Goal: Transaction & Acquisition: Purchase product/service

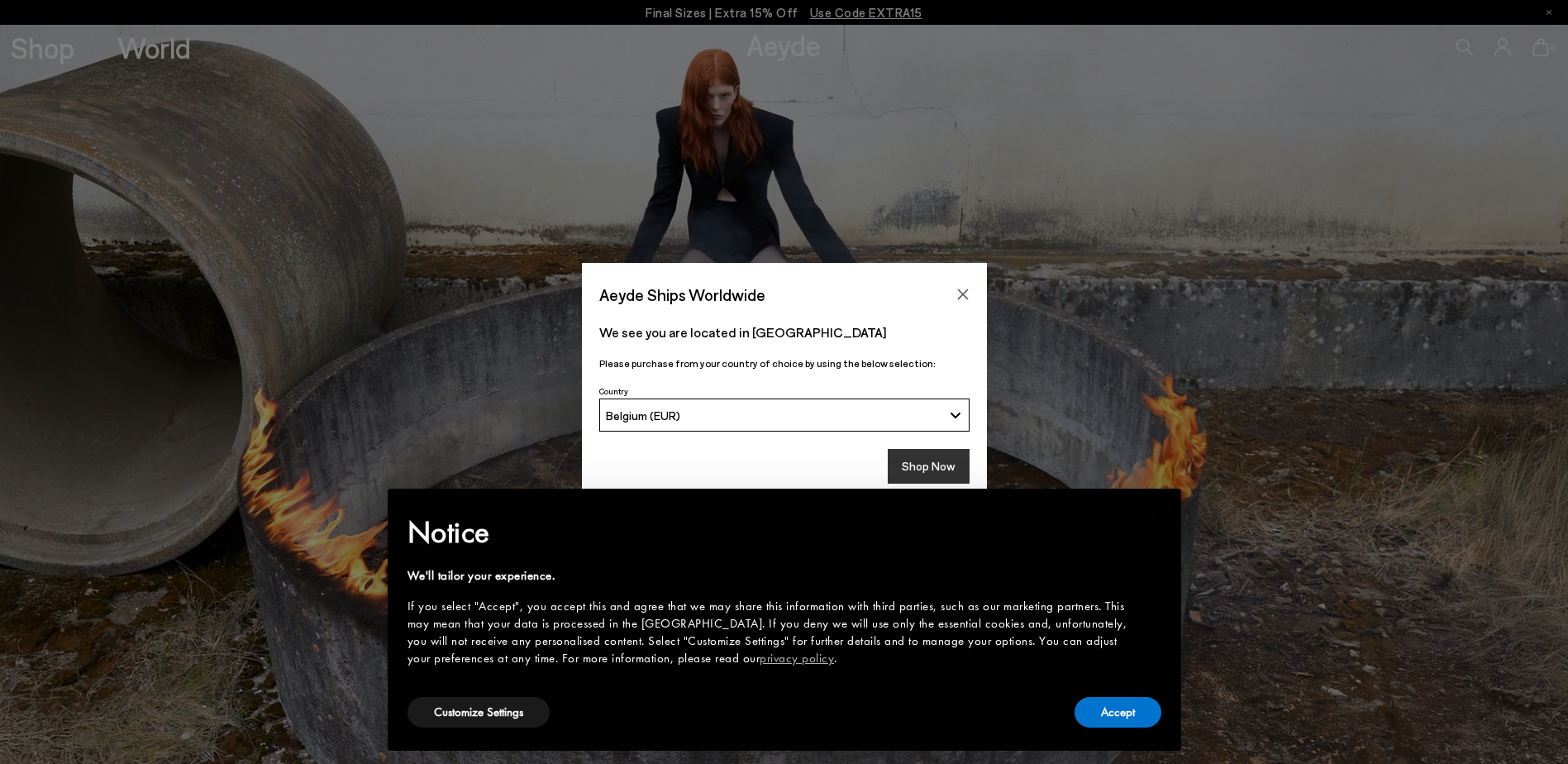
click at [933, 471] on button "Shop Now" at bounding box center [929, 466] width 82 height 35
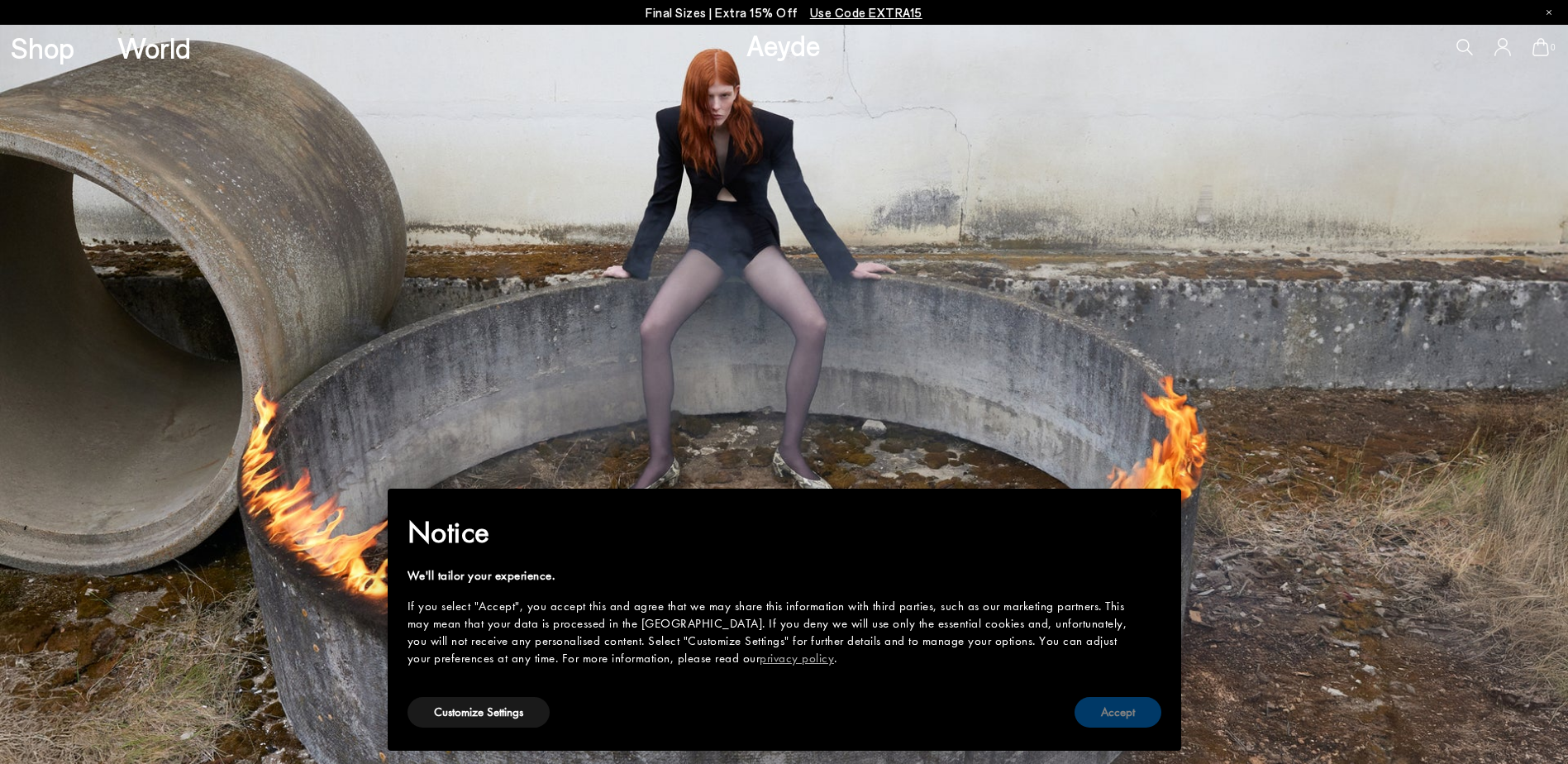
click at [1095, 715] on button "Accept" at bounding box center [1118, 711] width 87 height 30
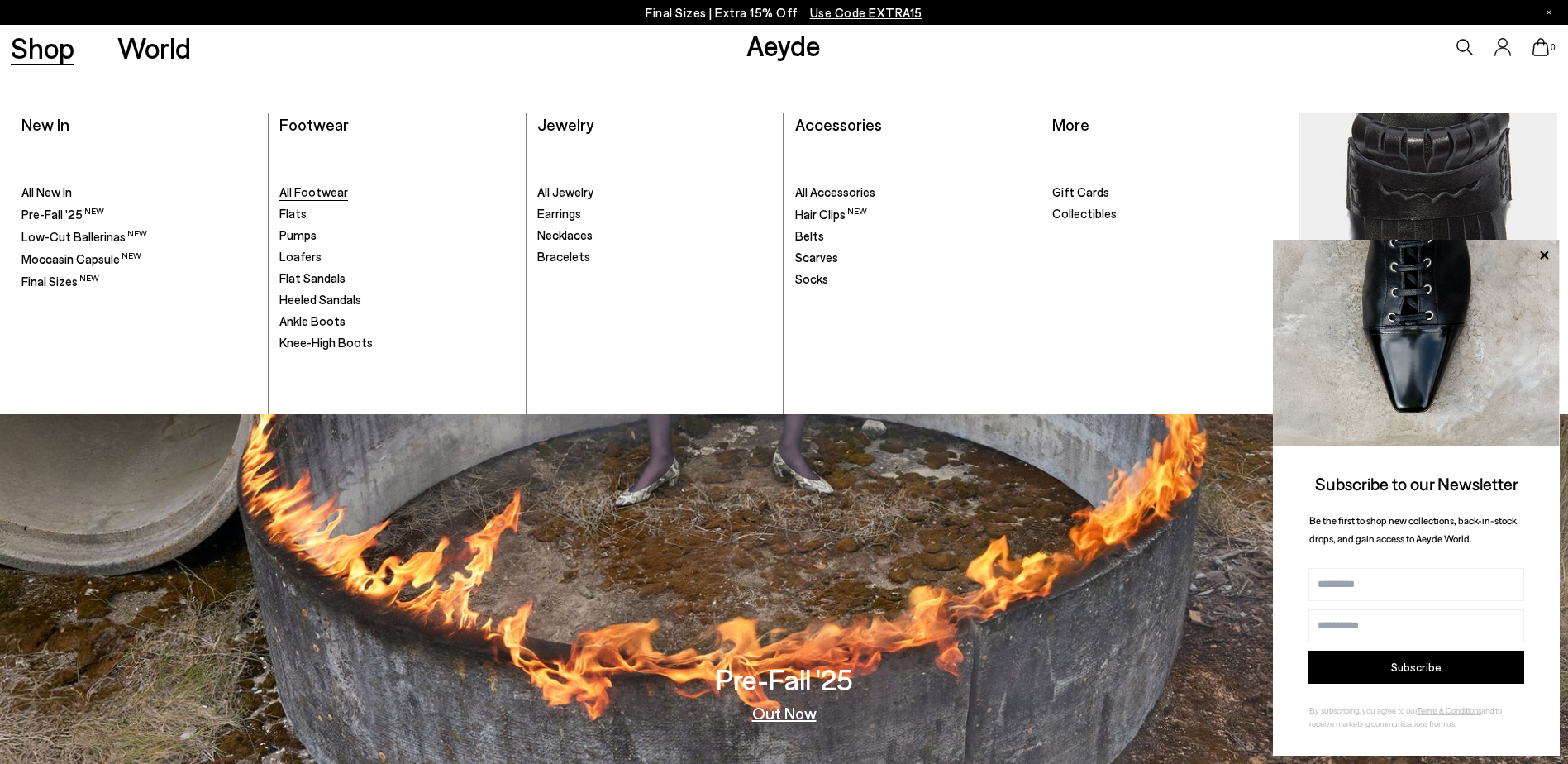
click at [328, 190] on span "All Footwear" at bounding box center [313, 192] width 69 height 15
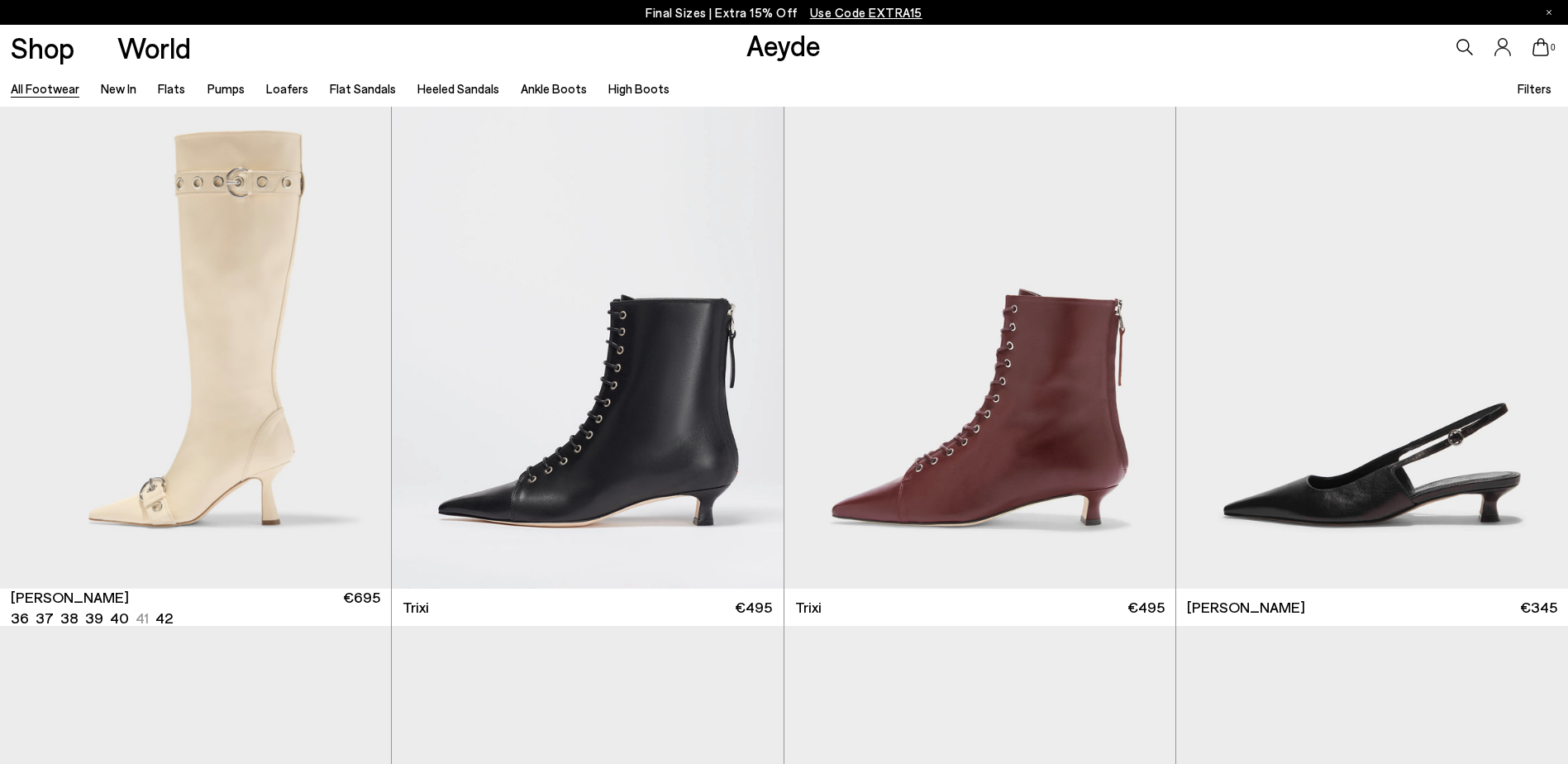
scroll to position [12778, 0]
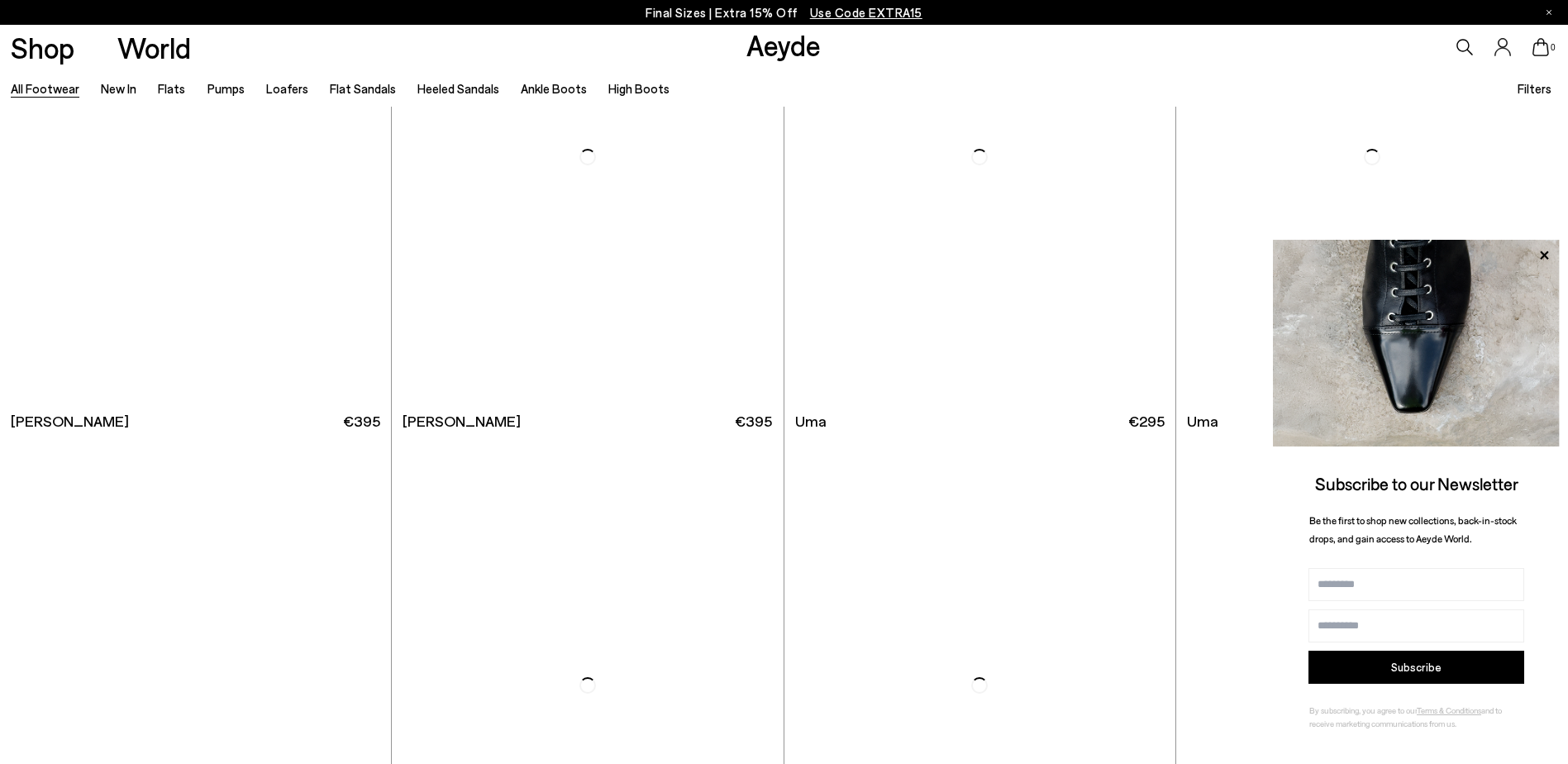
scroll to position [16194, 0]
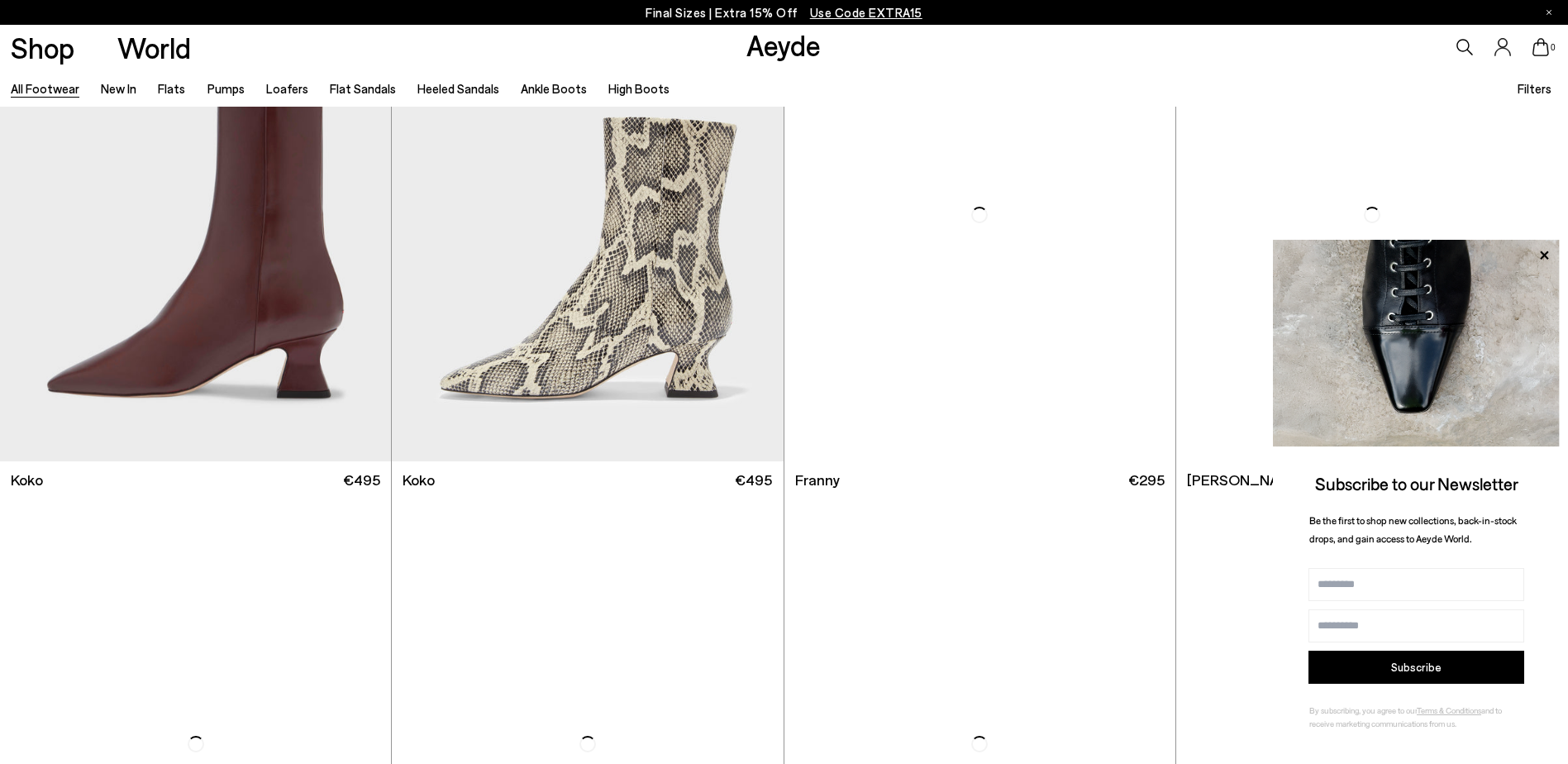
scroll to position [16851, 0]
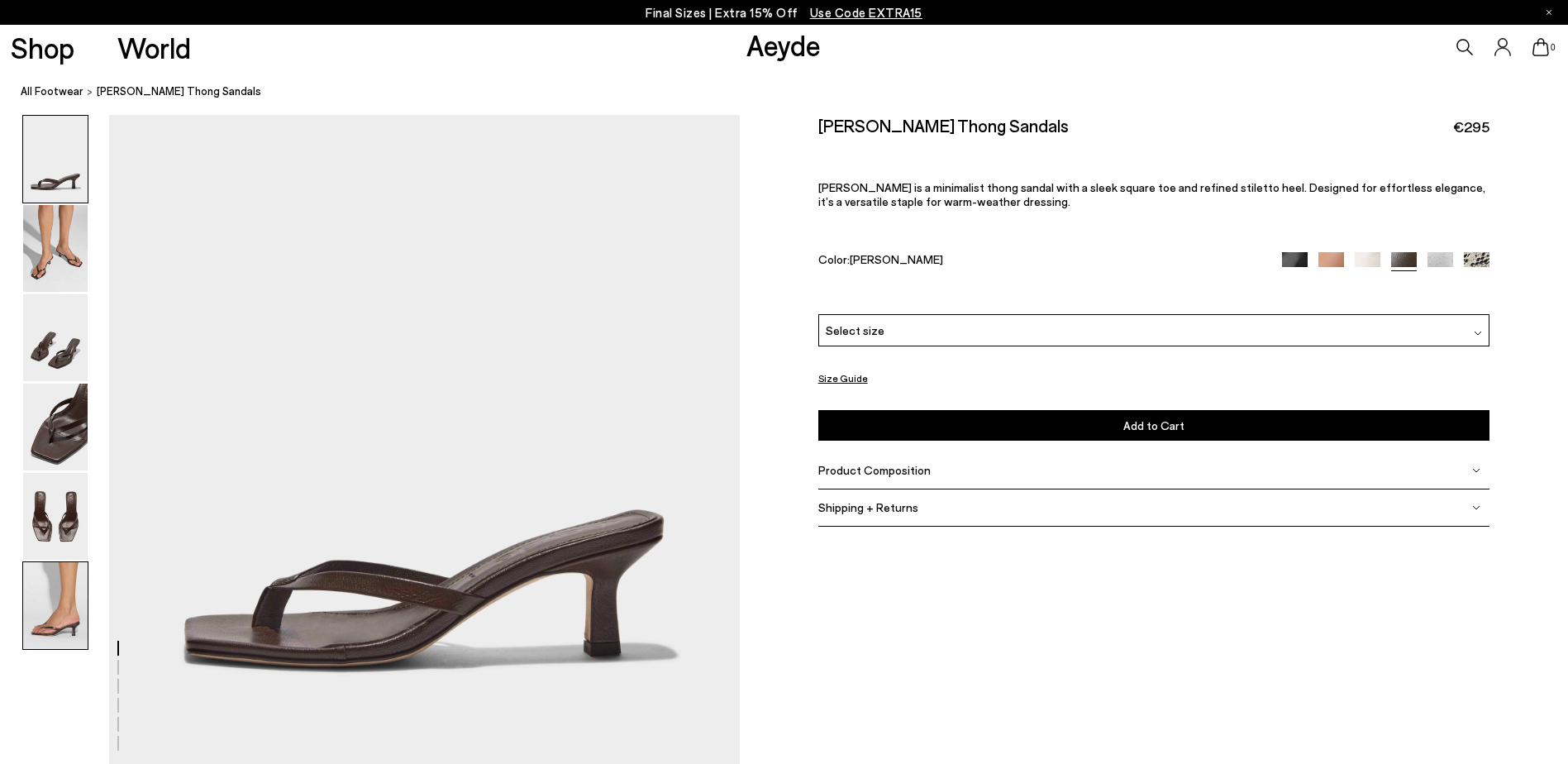
click at [54, 637] on img at bounding box center [55, 605] width 64 height 87
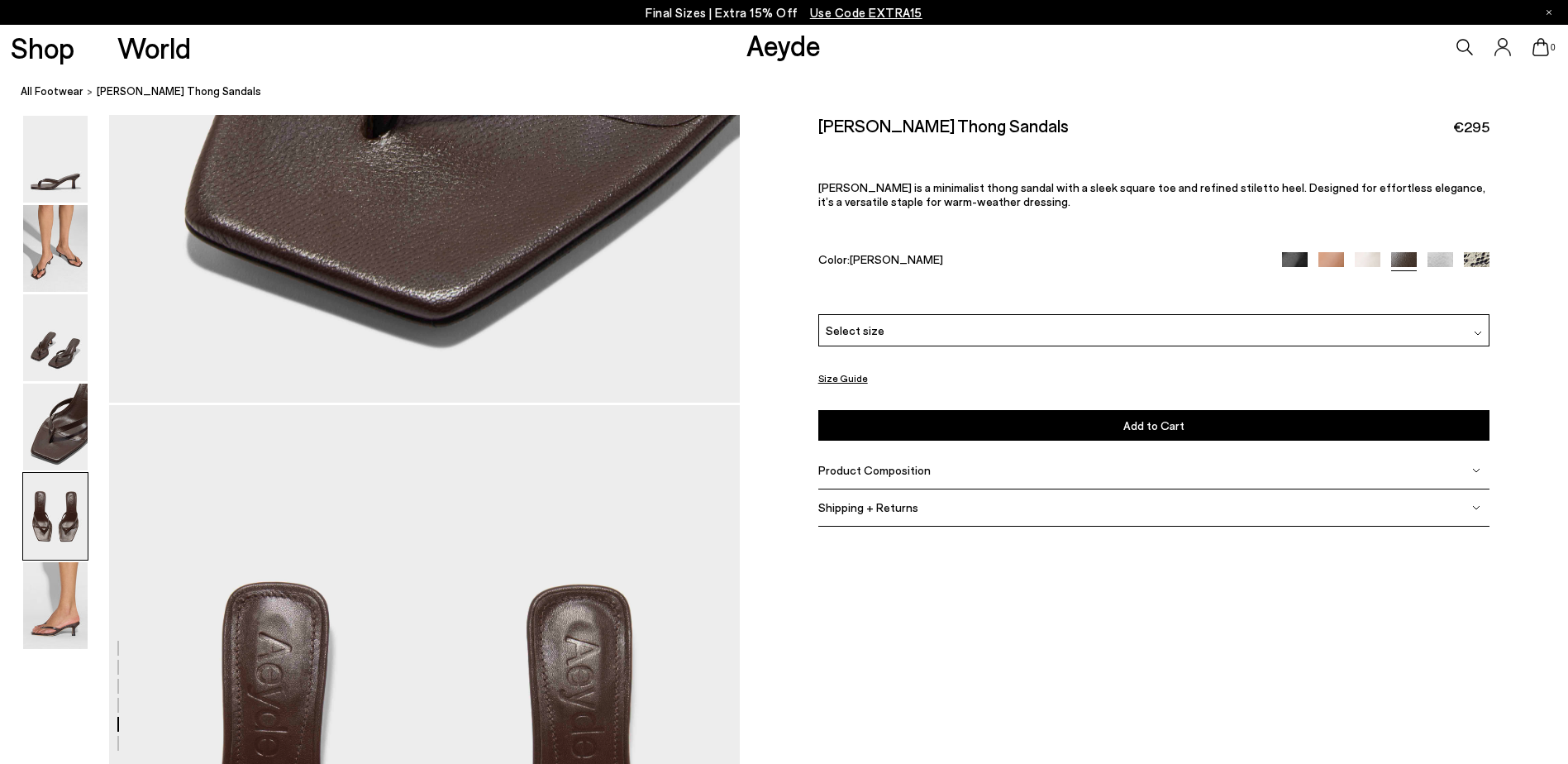
scroll to position [4141, 0]
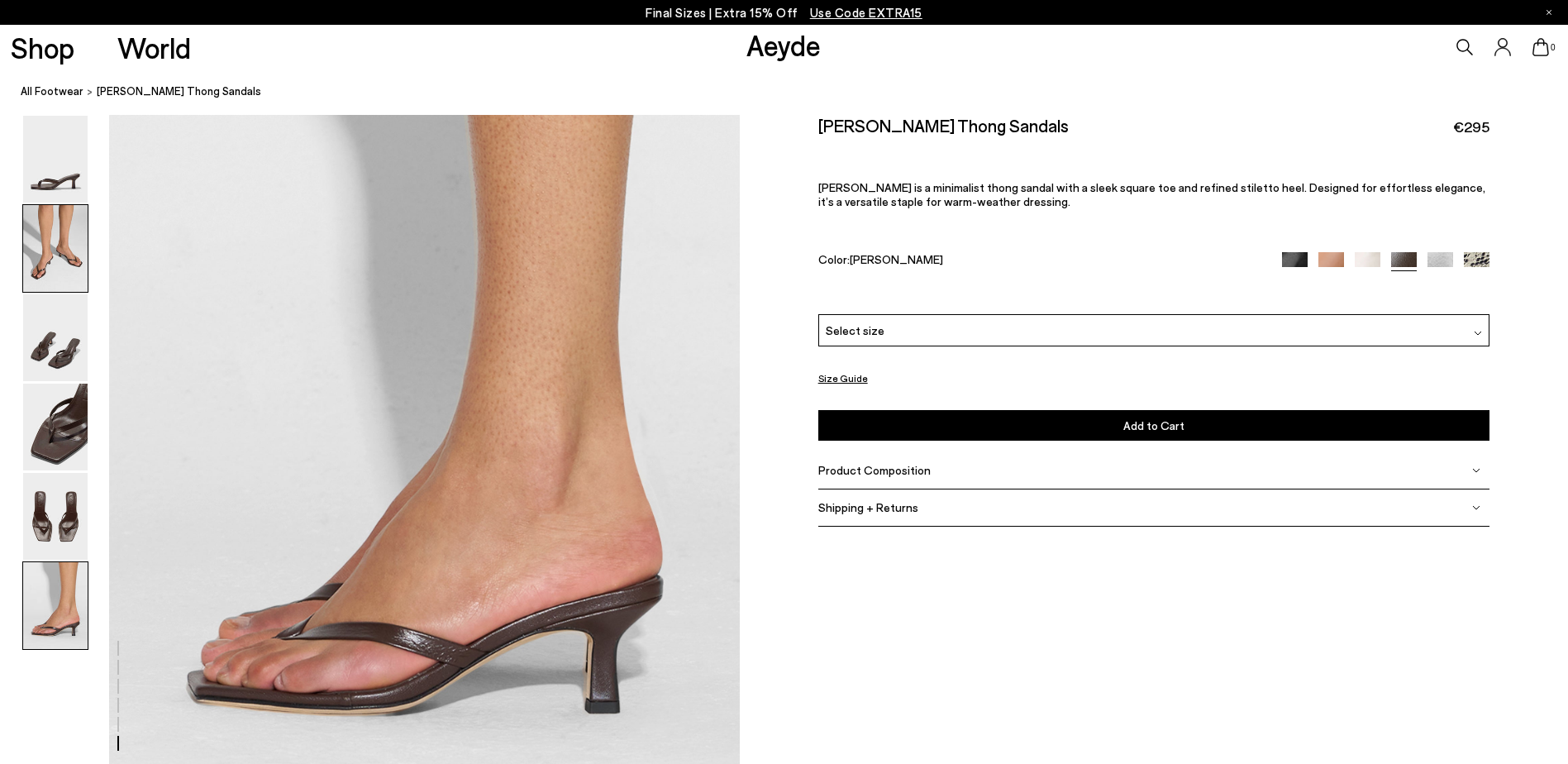
click at [46, 274] on img at bounding box center [55, 248] width 64 height 87
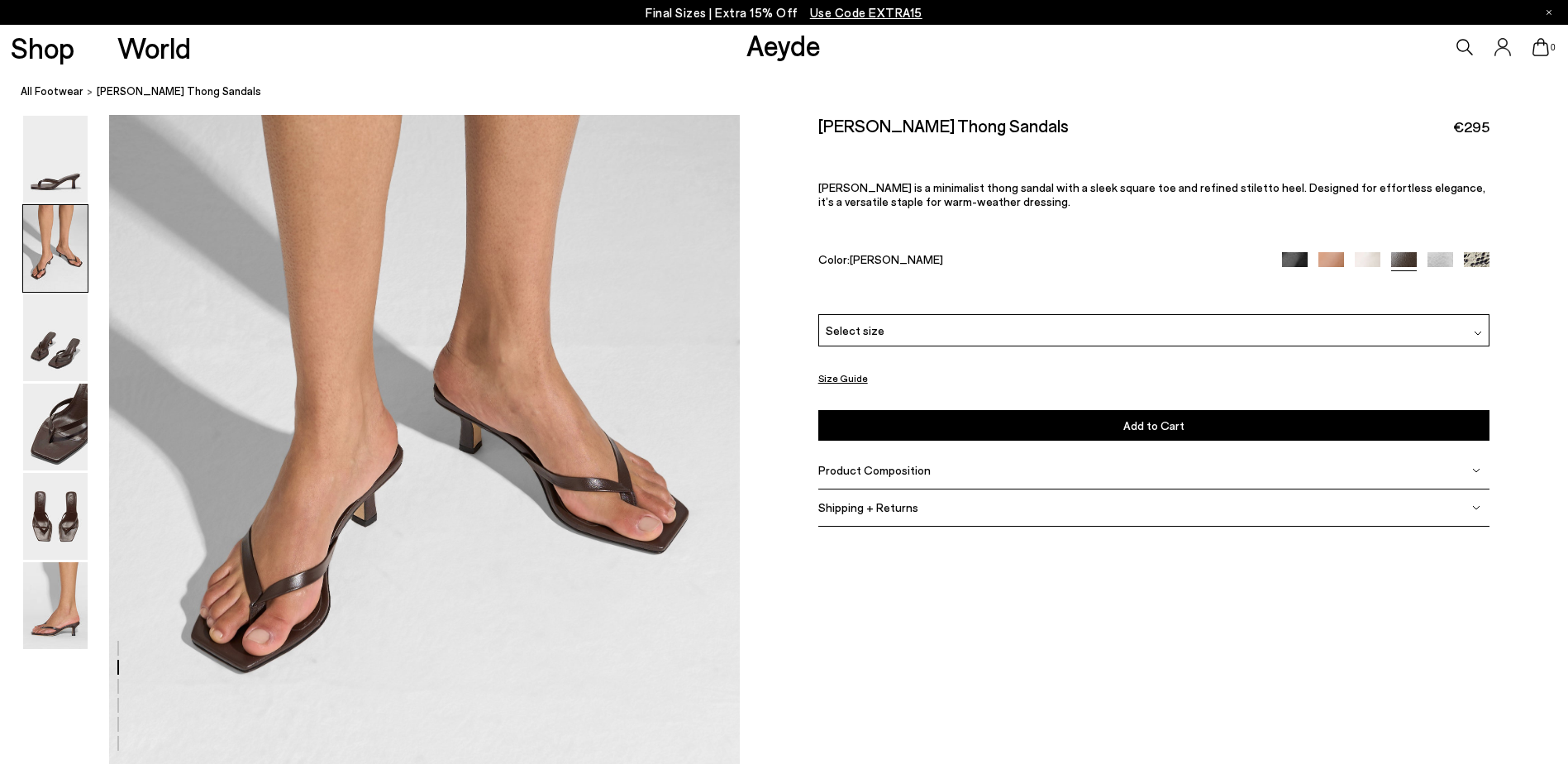
scroll to position [819, 0]
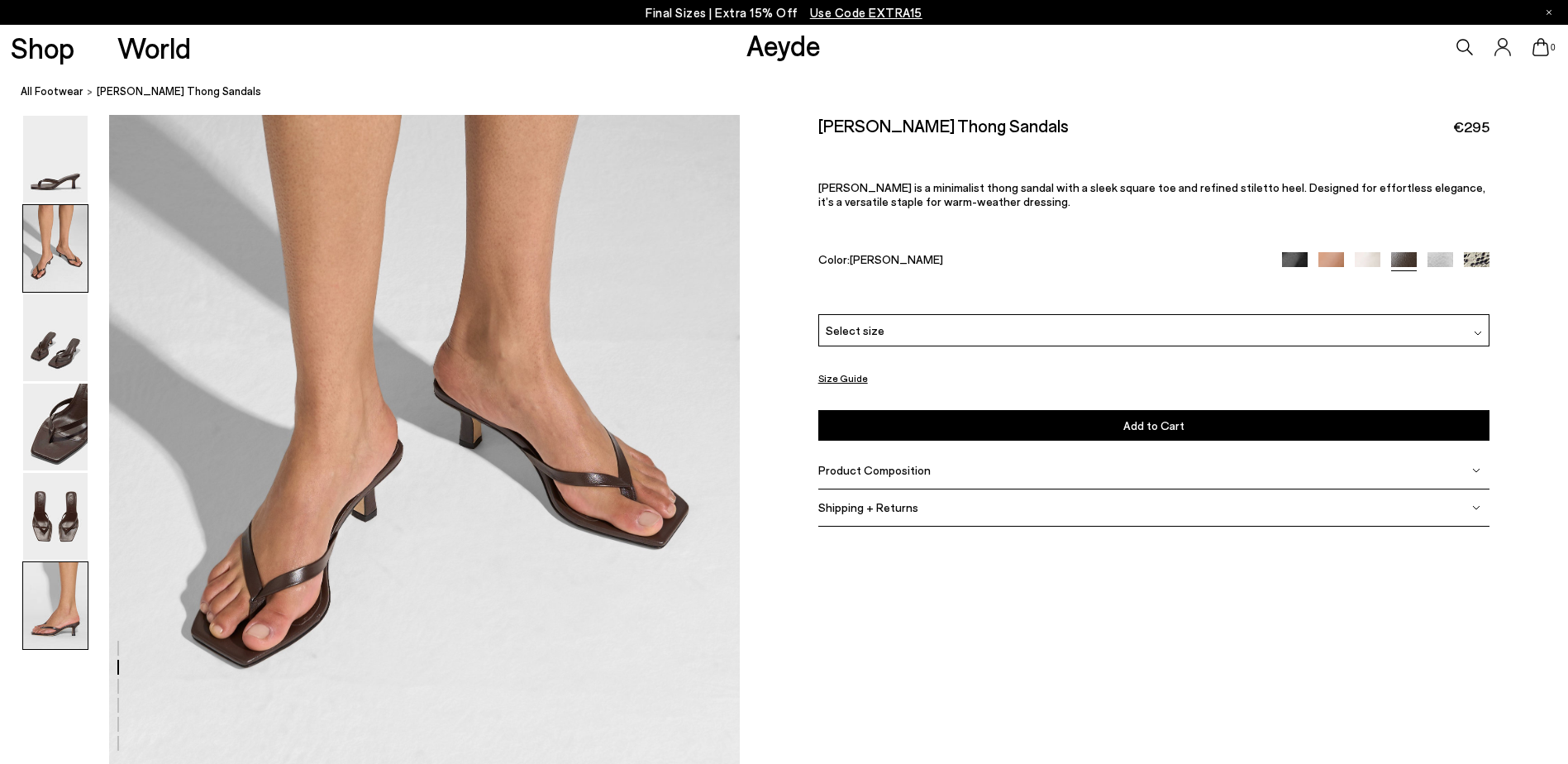
click at [63, 598] on img at bounding box center [55, 605] width 64 height 87
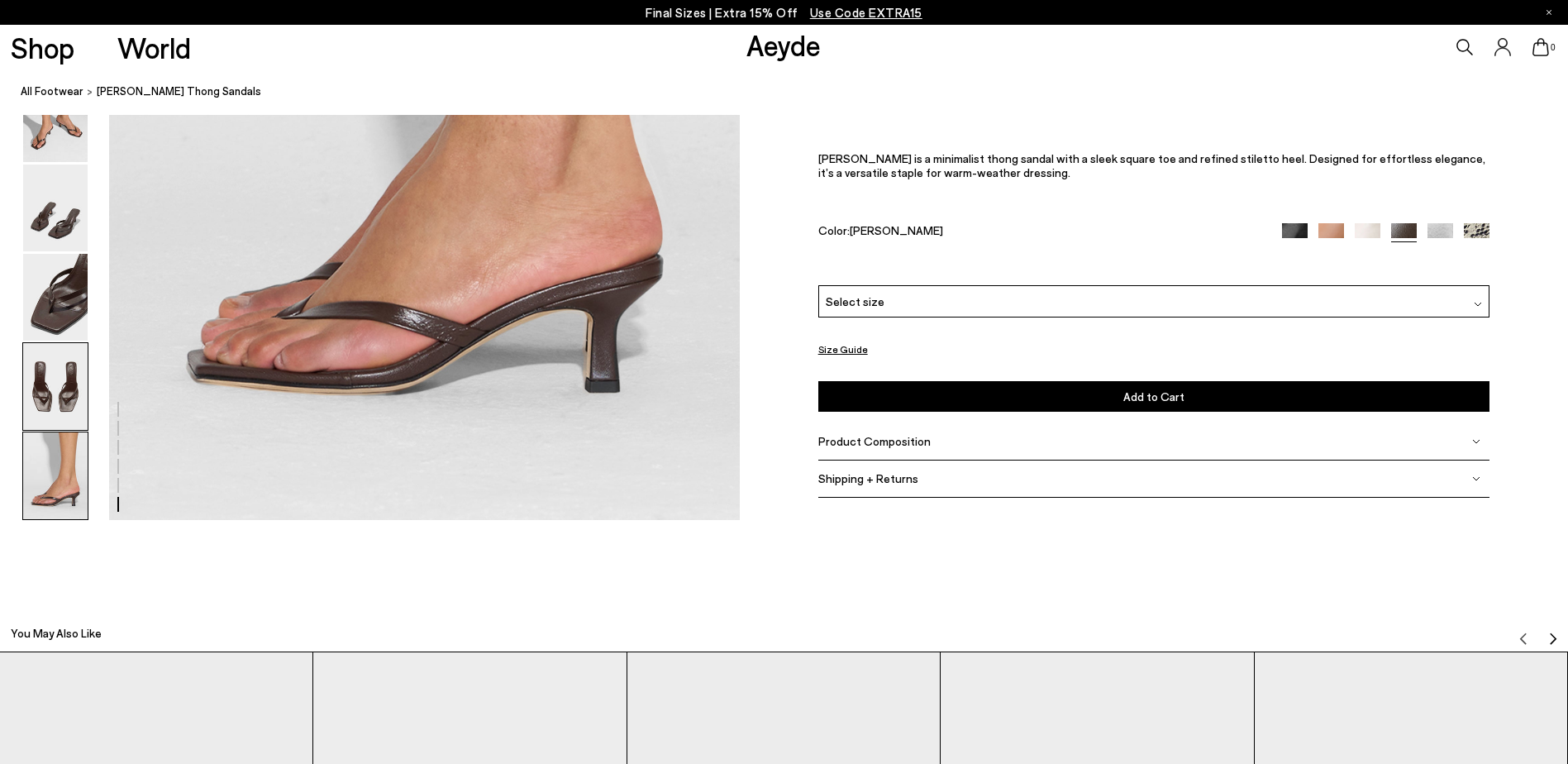
scroll to position [4555, 0]
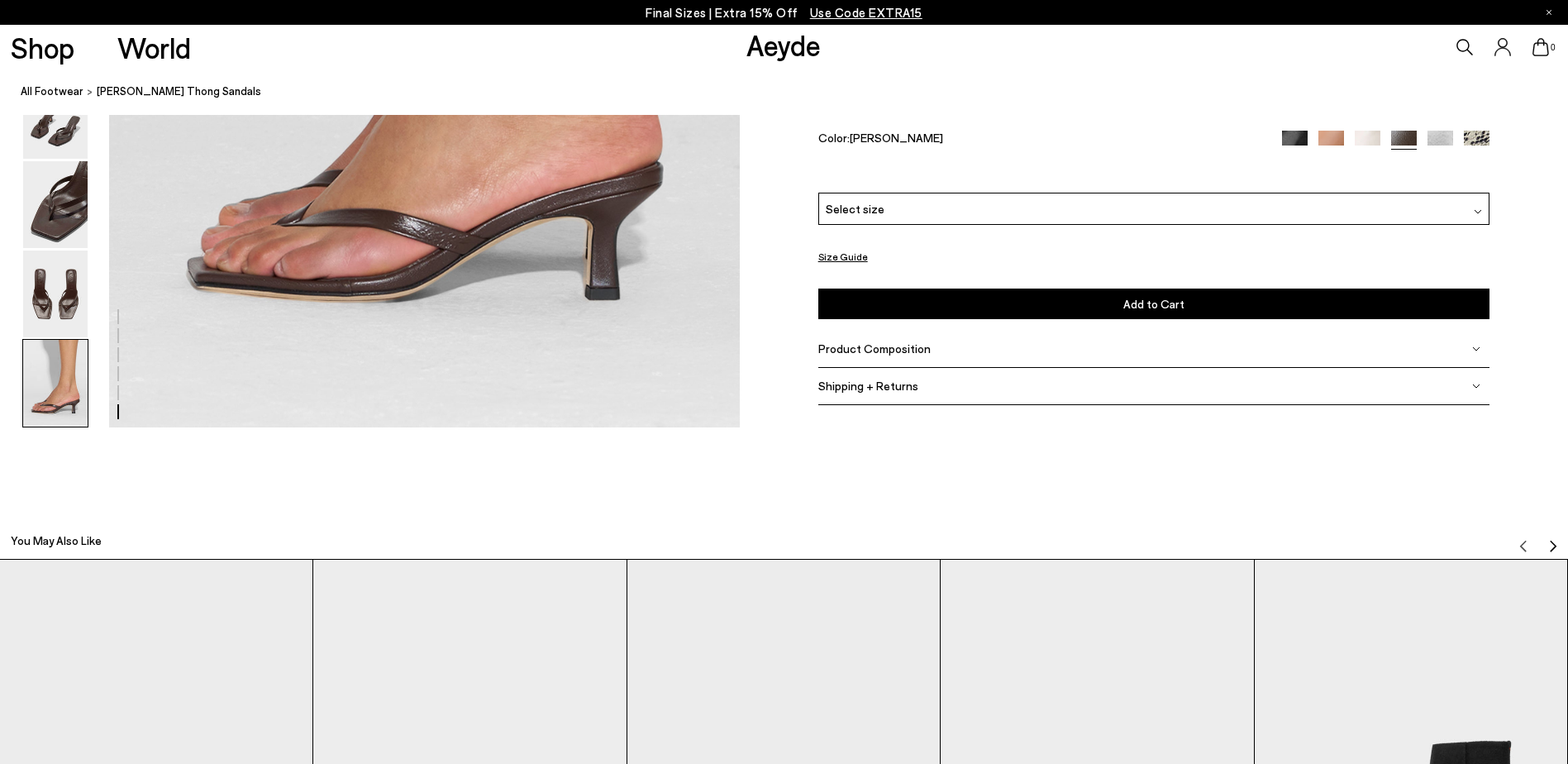
click at [1467, 139] on img at bounding box center [1477, 143] width 25 height 25
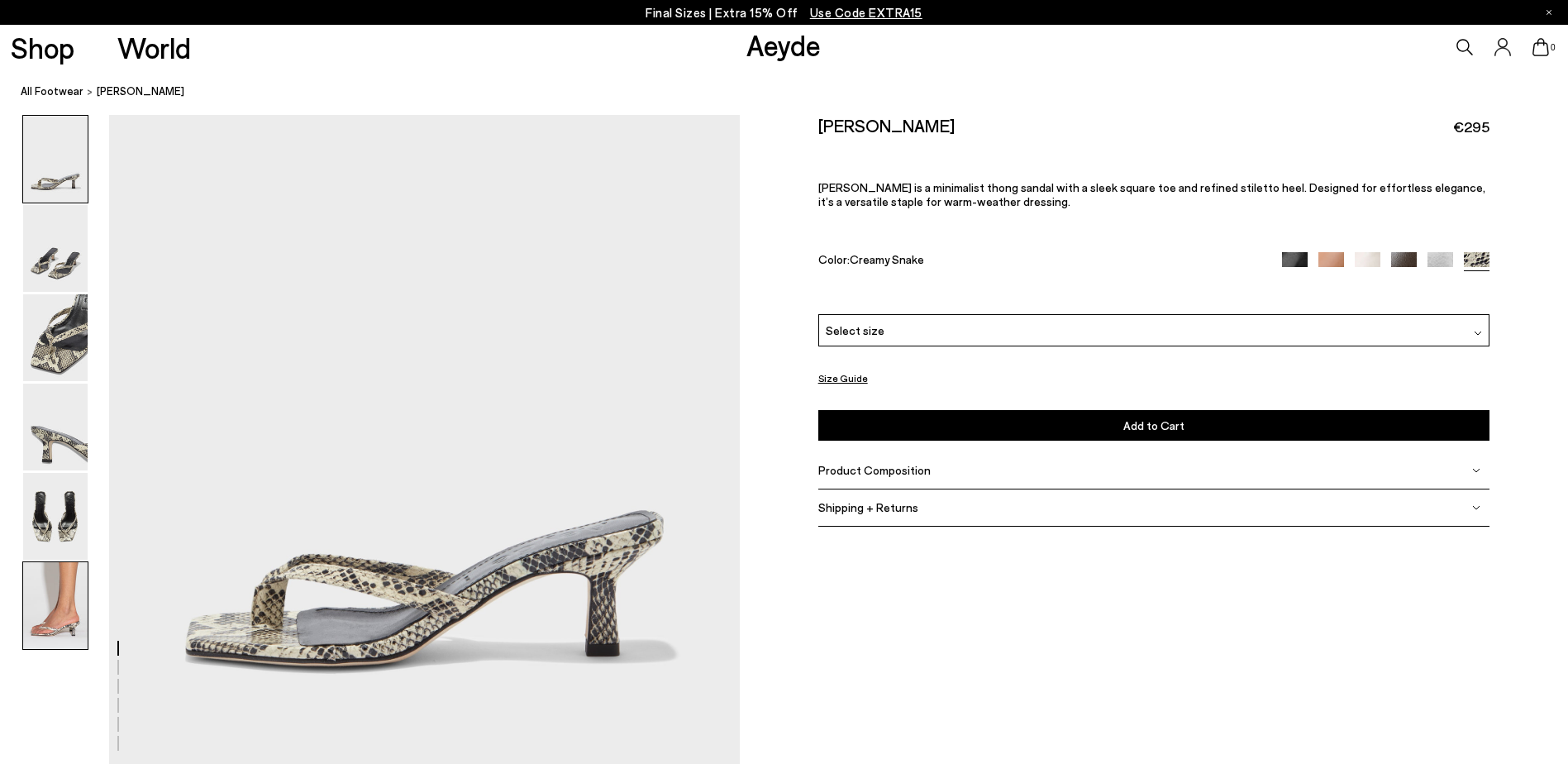
click at [52, 614] on img at bounding box center [55, 605] width 64 height 87
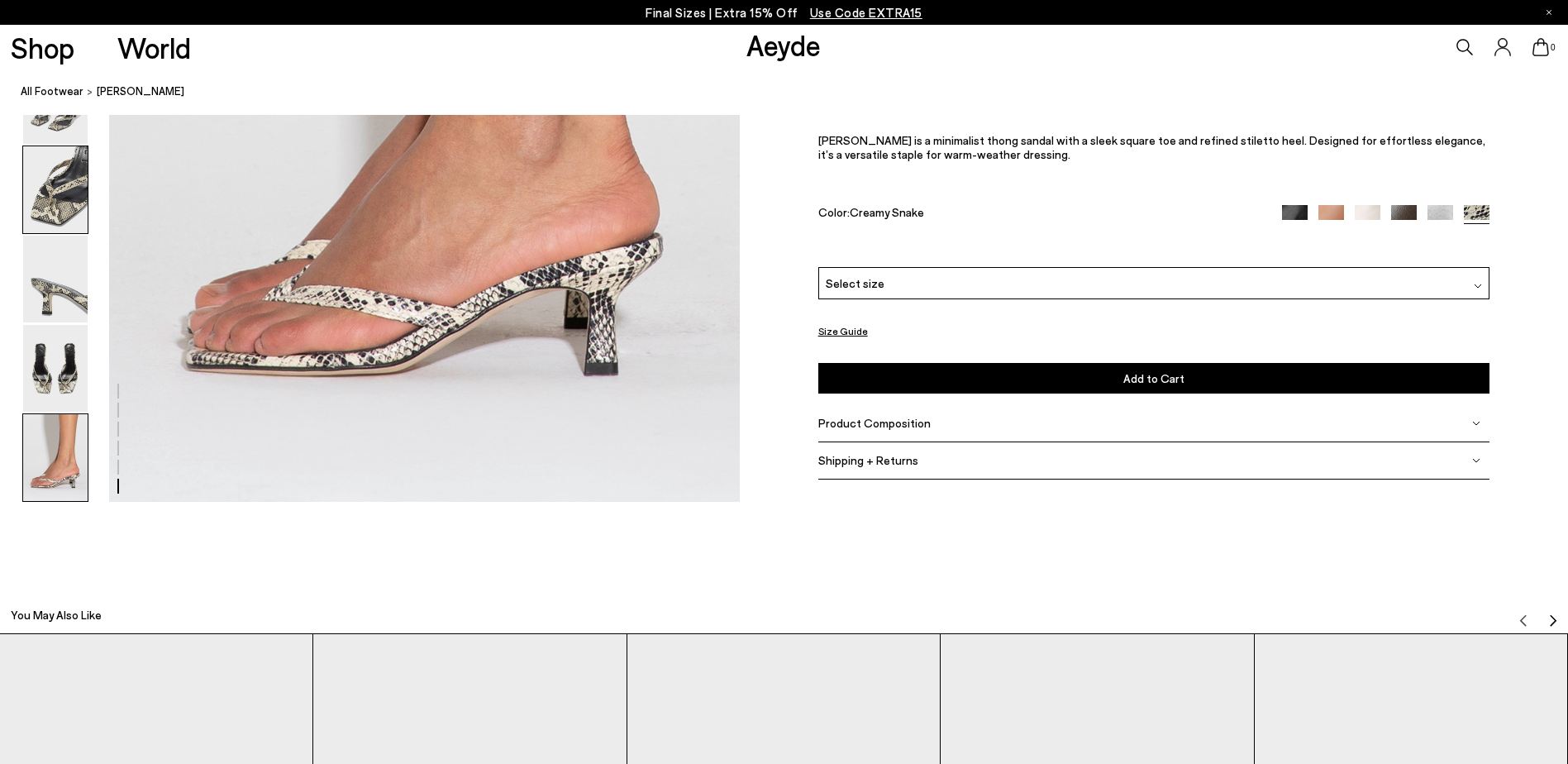
scroll to position [4198, 0]
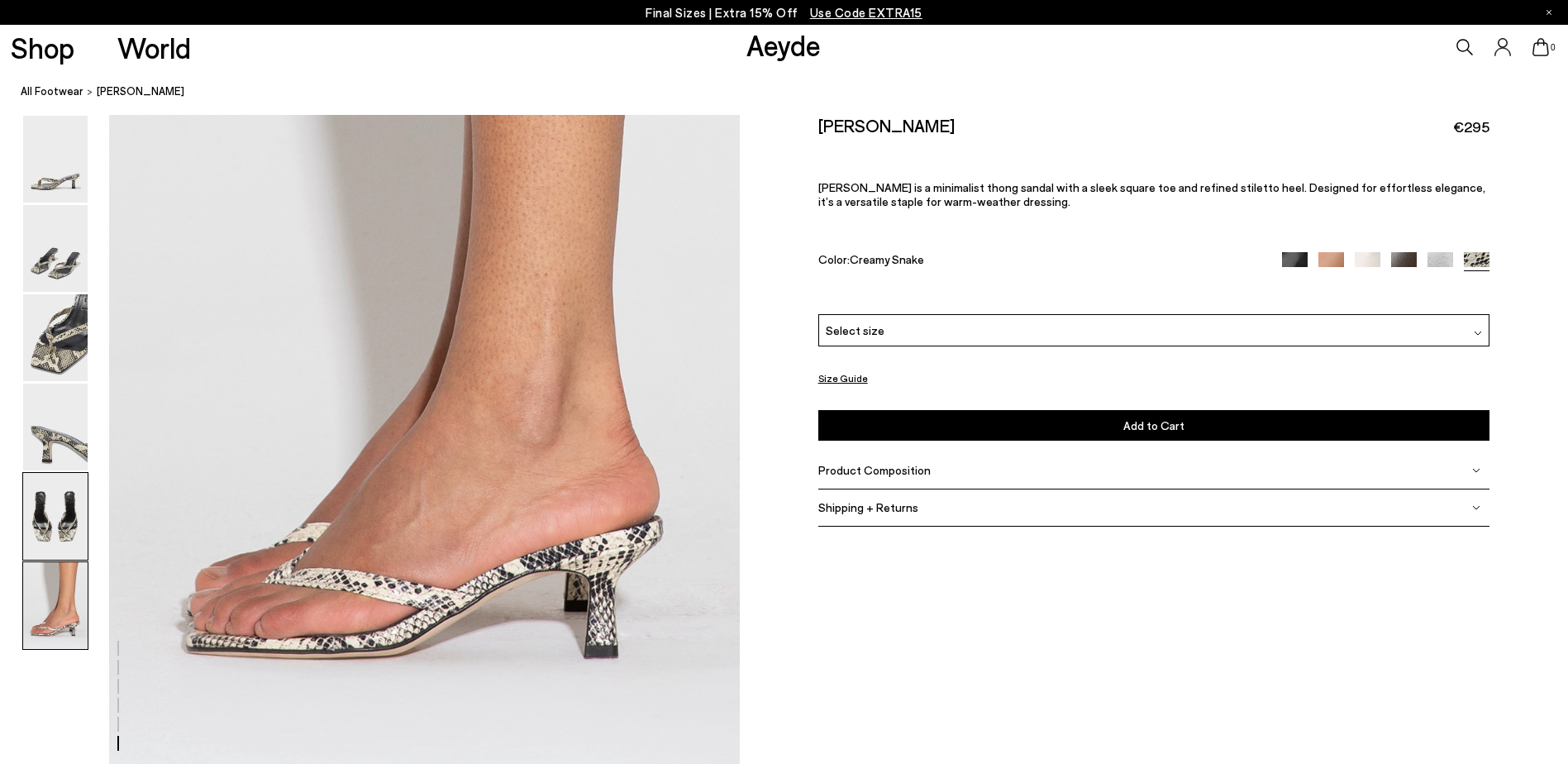
click at [53, 509] on img at bounding box center [55, 516] width 64 height 87
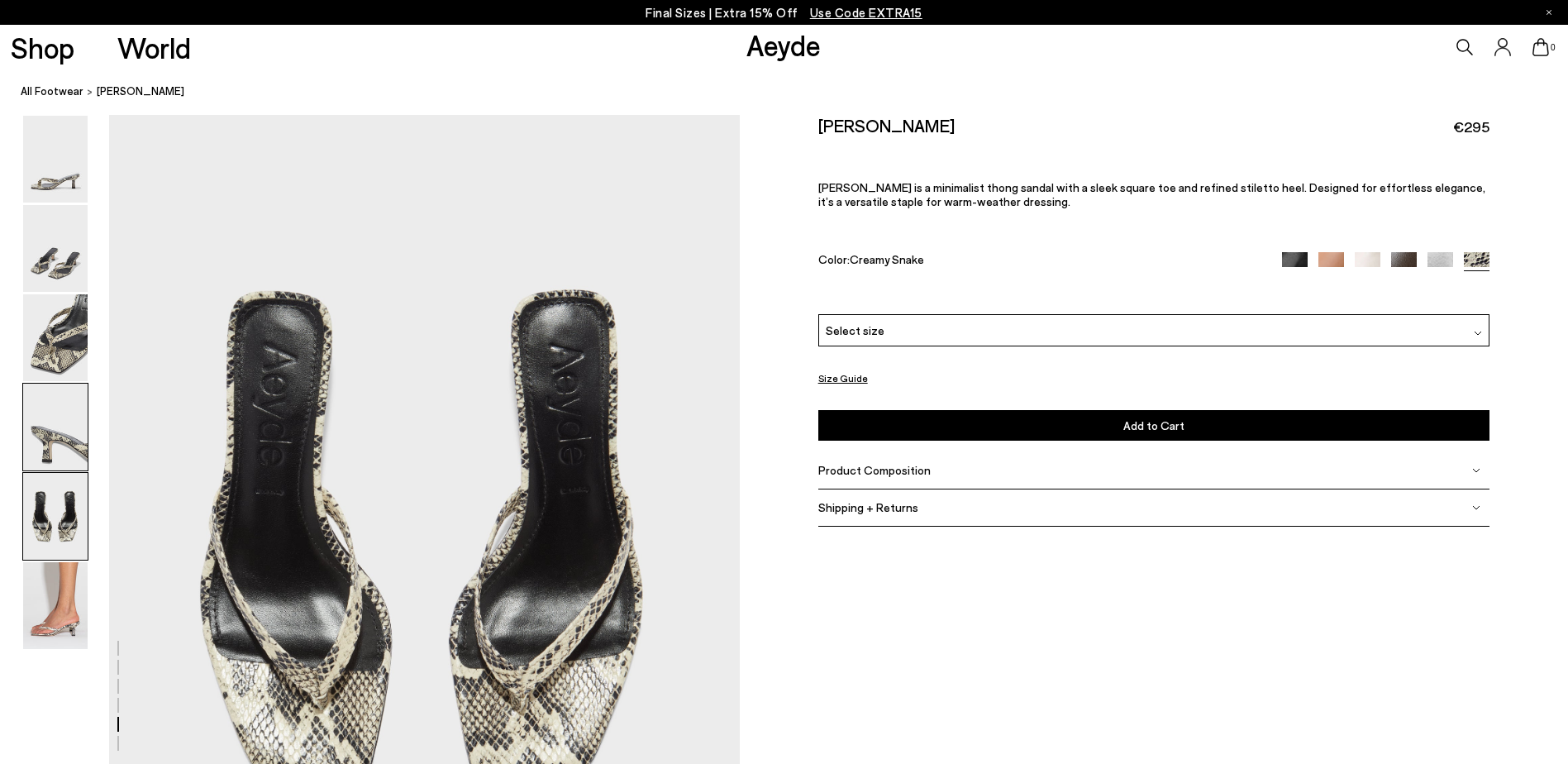
click at [54, 426] on img at bounding box center [55, 426] width 64 height 87
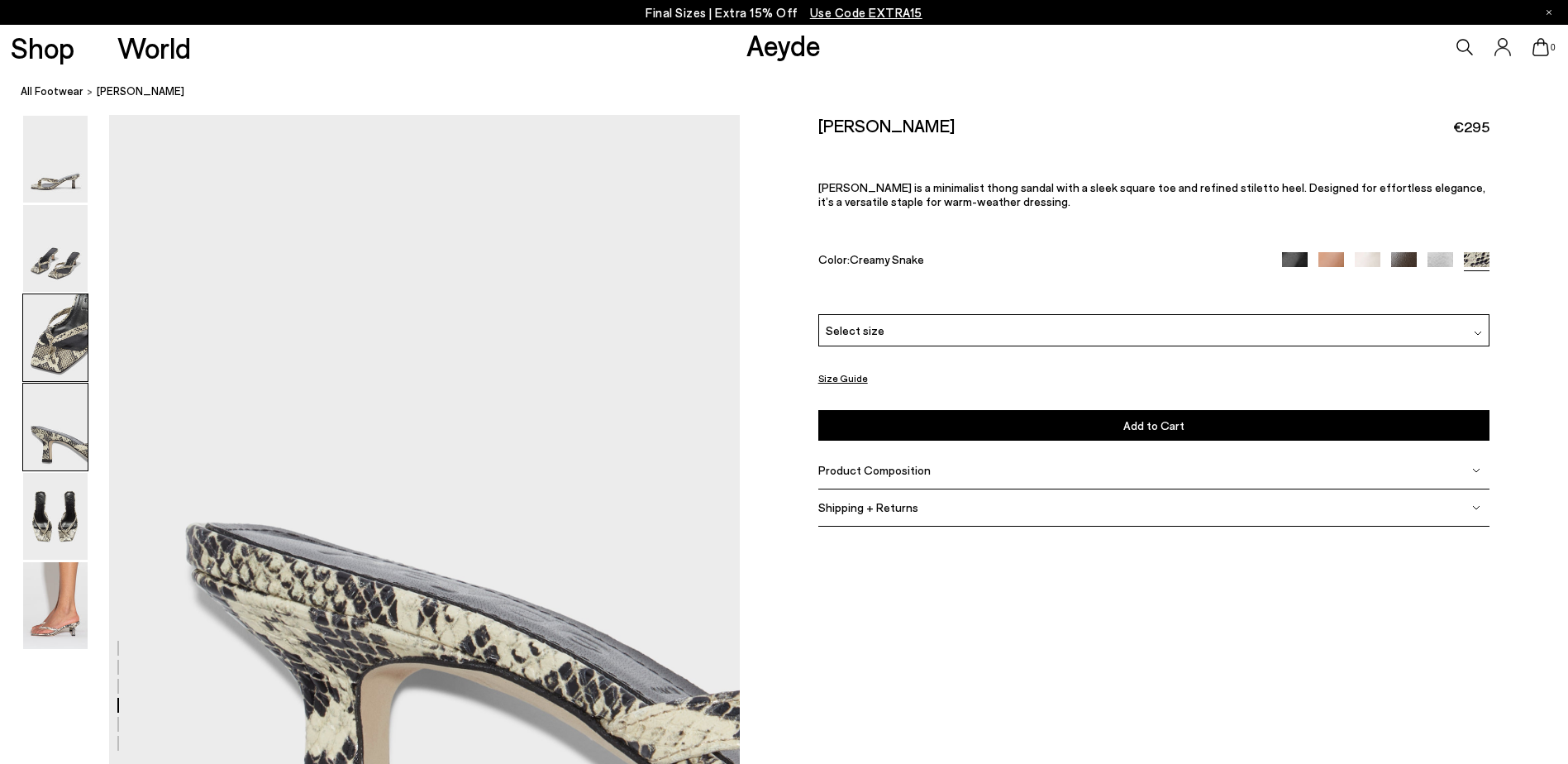
click at [72, 324] on img at bounding box center [55, 338] width 64 height 87
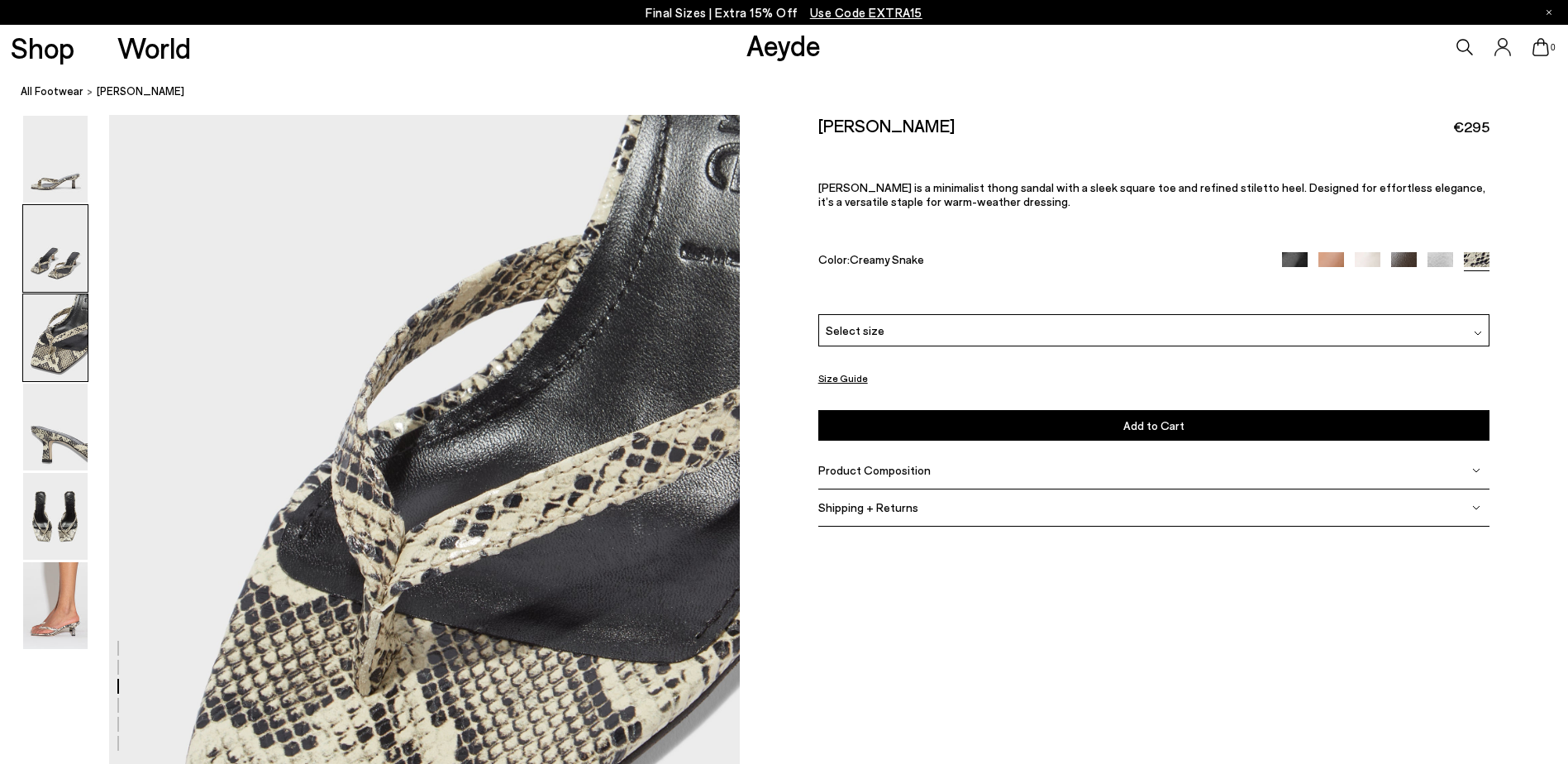
click at [70, 231] on img at bounding box center [55, 248] width 64 height 87
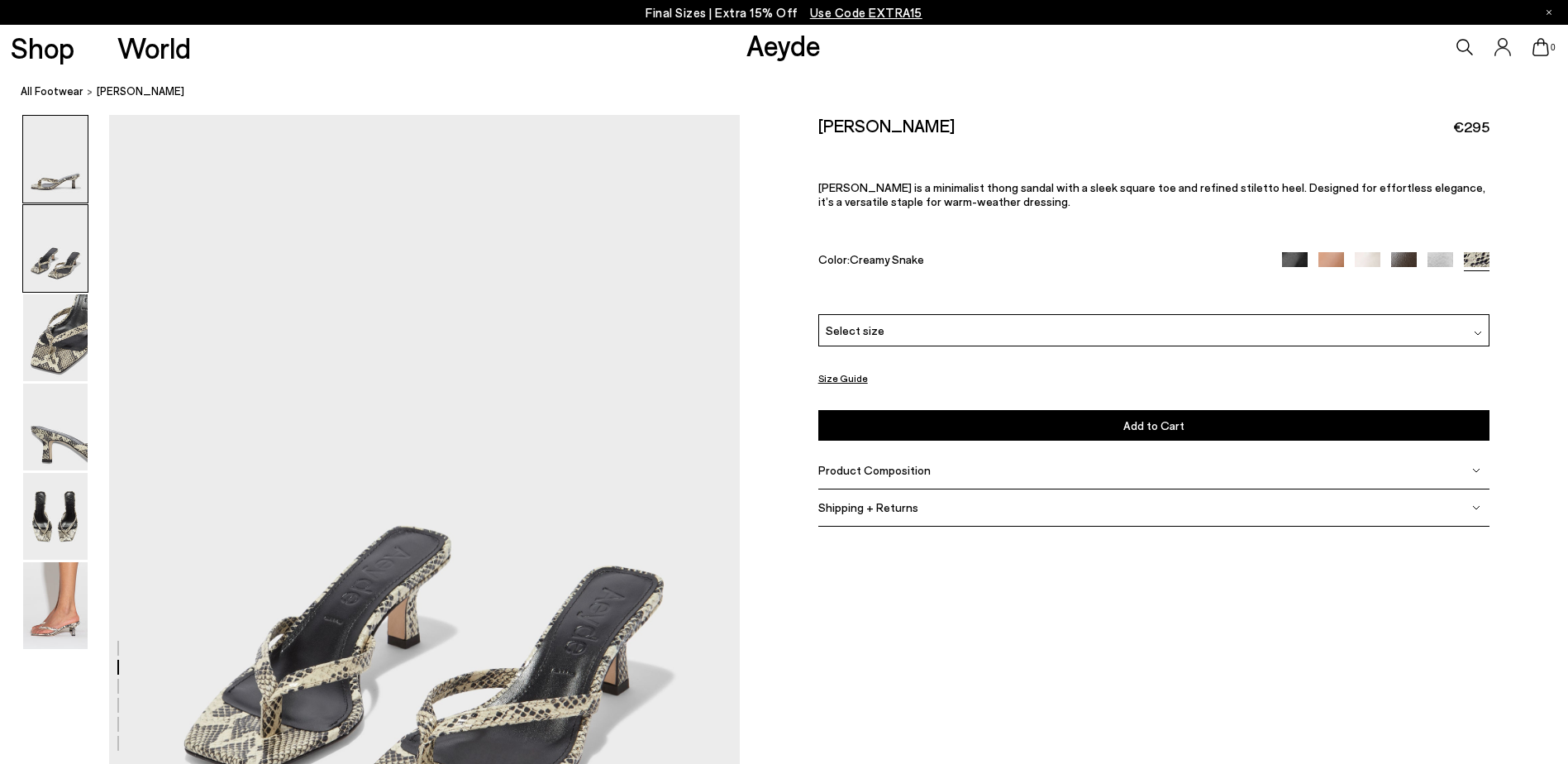
click at [69, 177] on img at bounding box center [55, 159] width 64 height 87
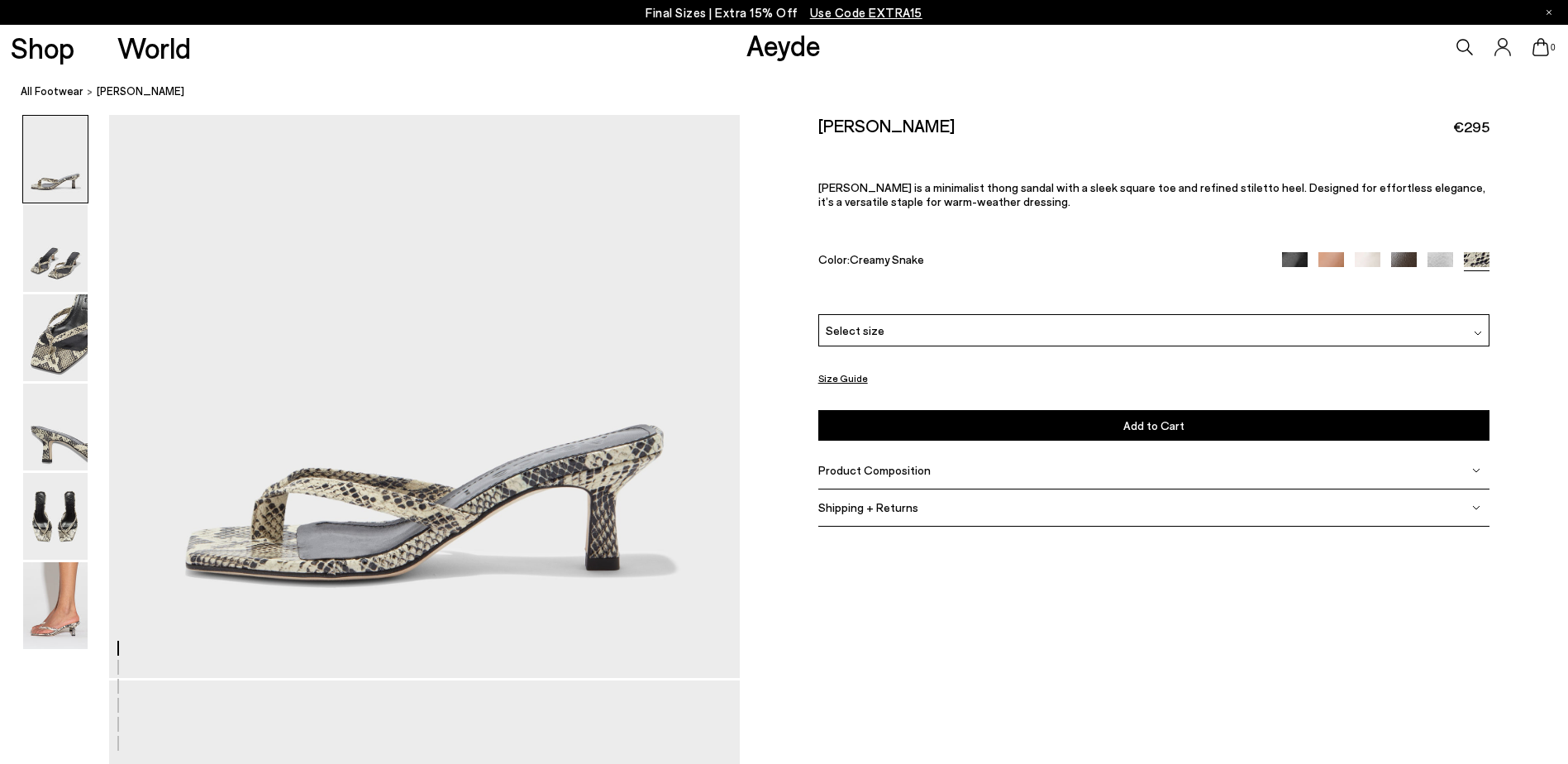
scroll to position [0, 0]
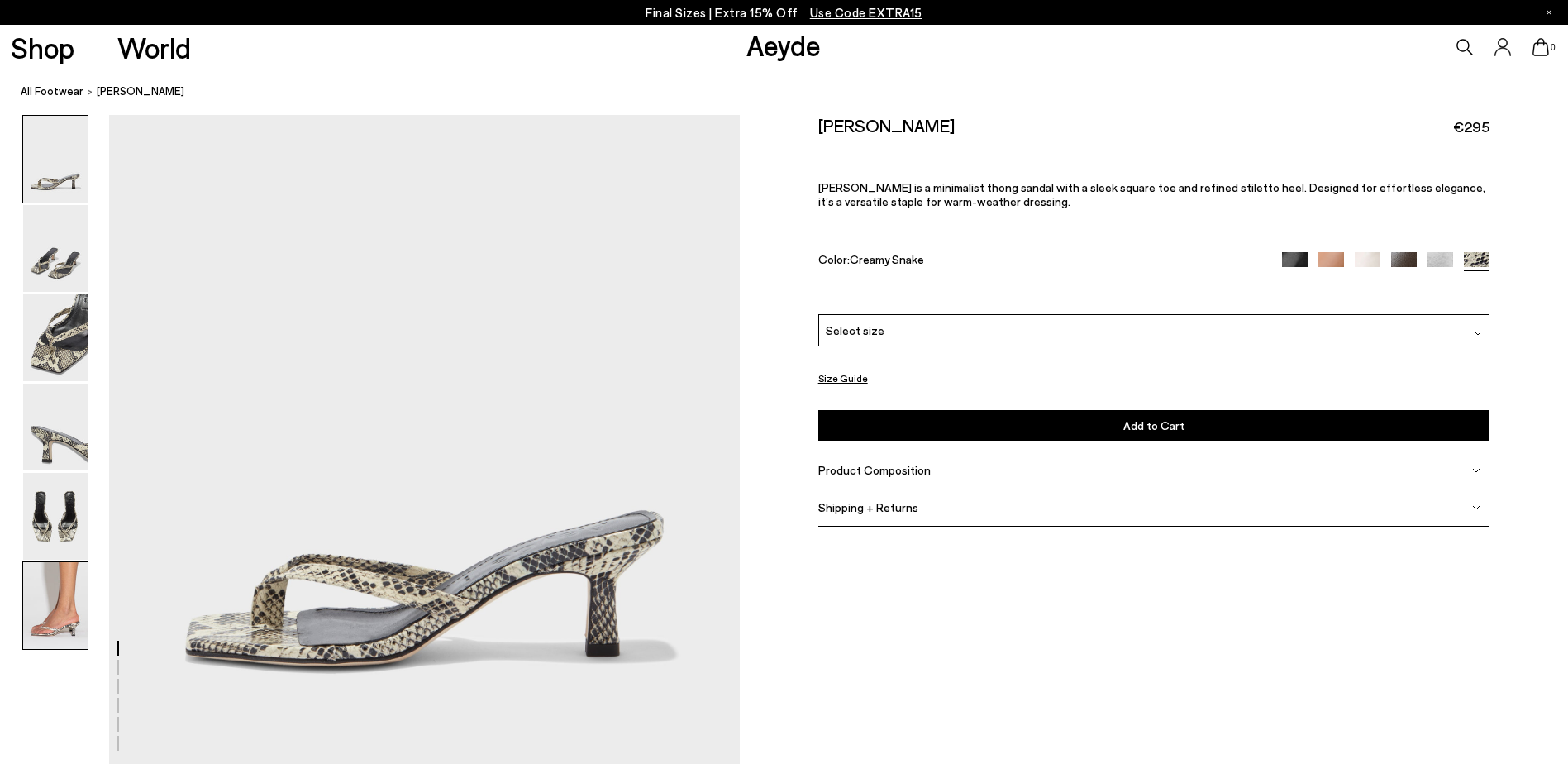
click at [67, 596] on img at bounding box center [55, 605] width 64 height 87
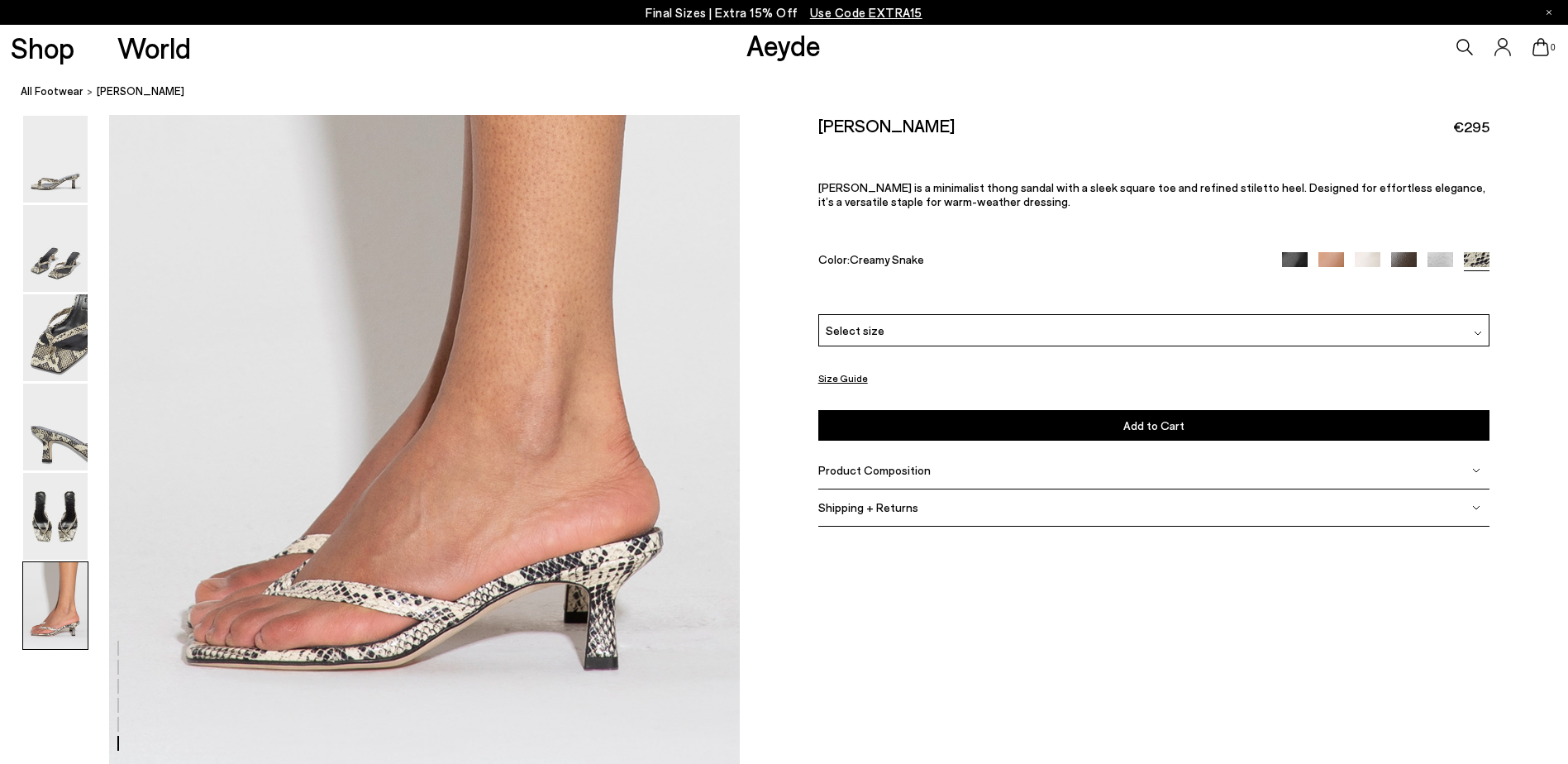
scroll to position [4224, 0]
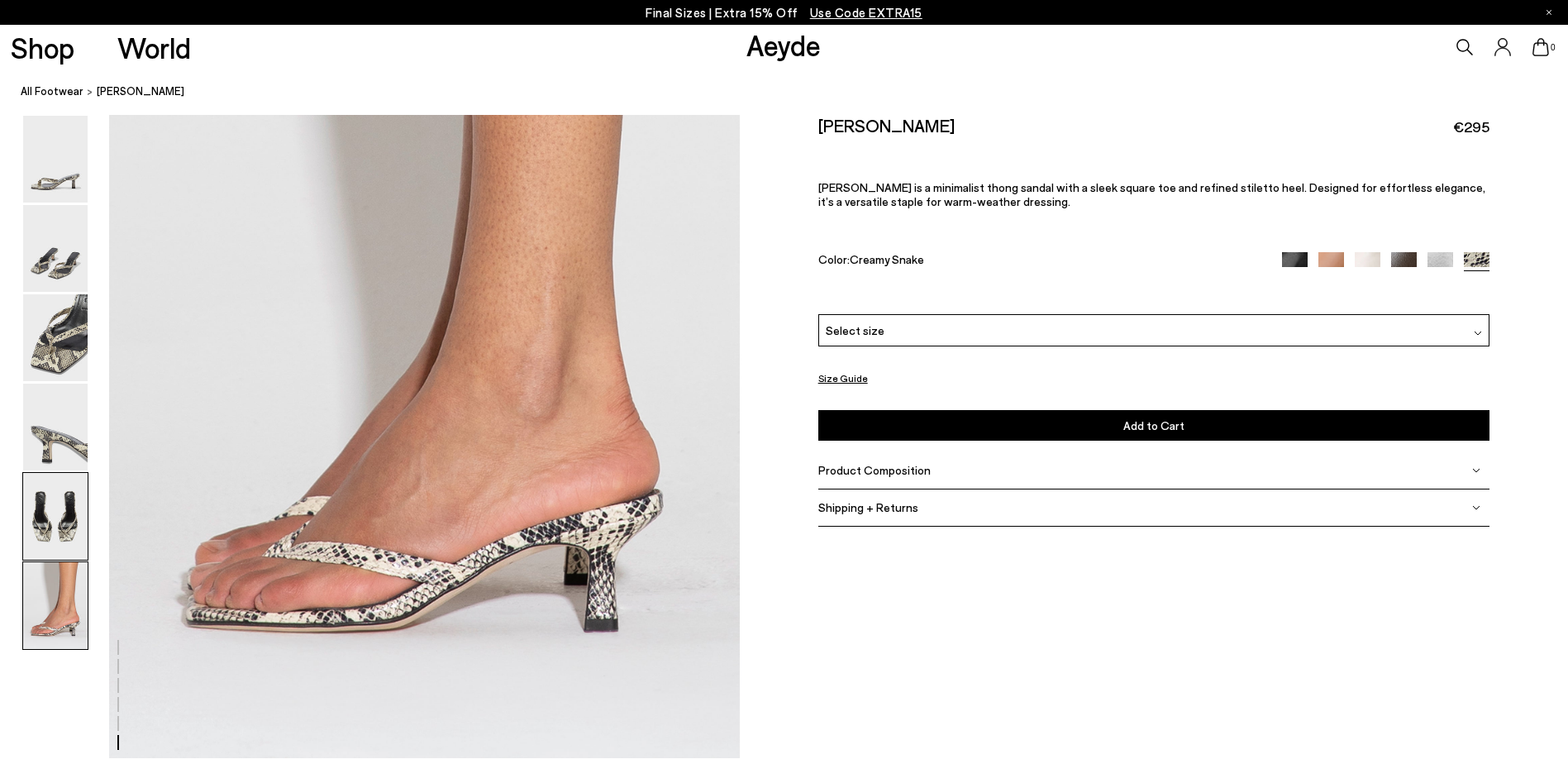
click at [70, 517] on img at bounding box center [55, 516] width 64 height 87
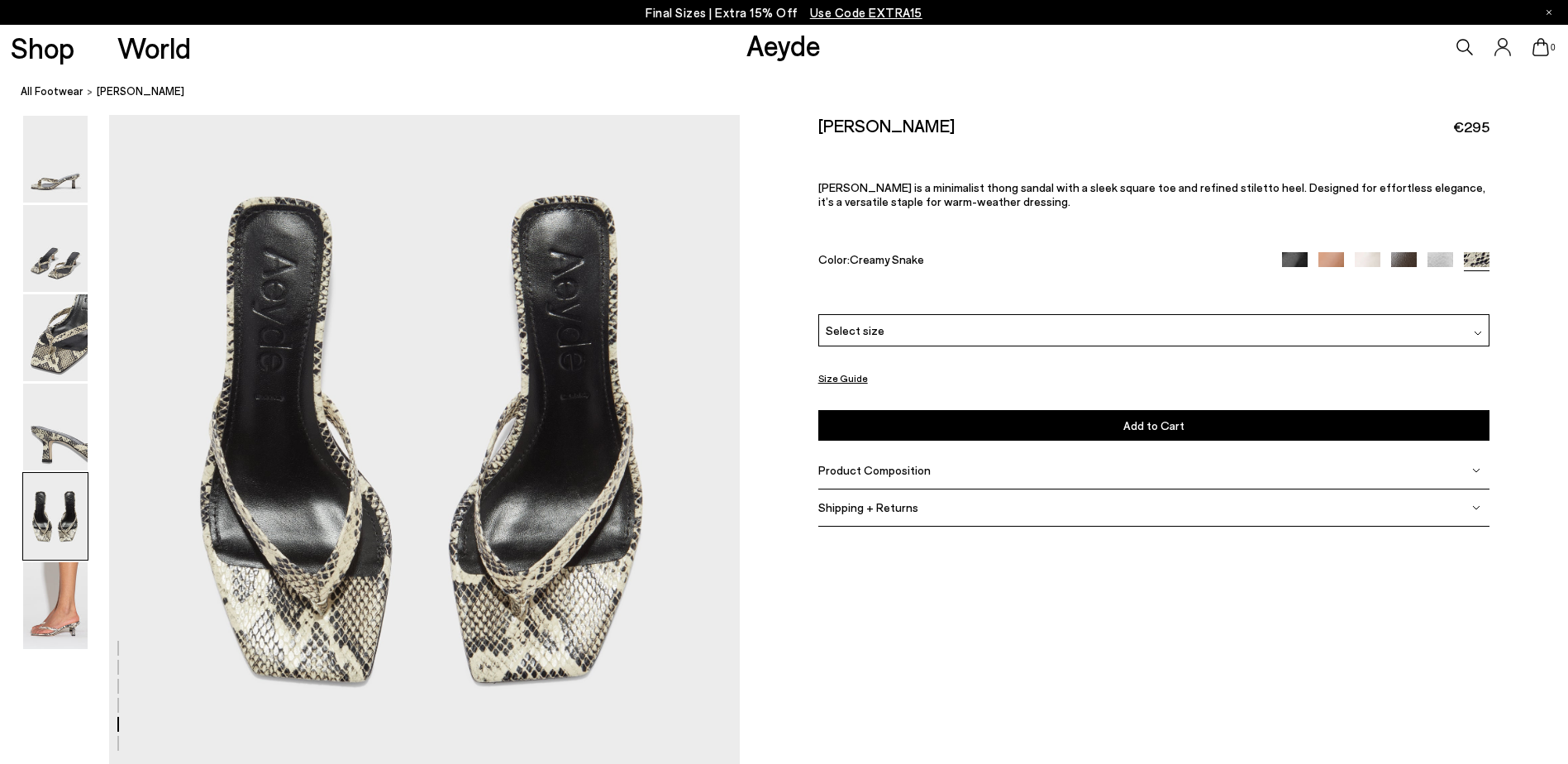
scroll to position [3184, 0]
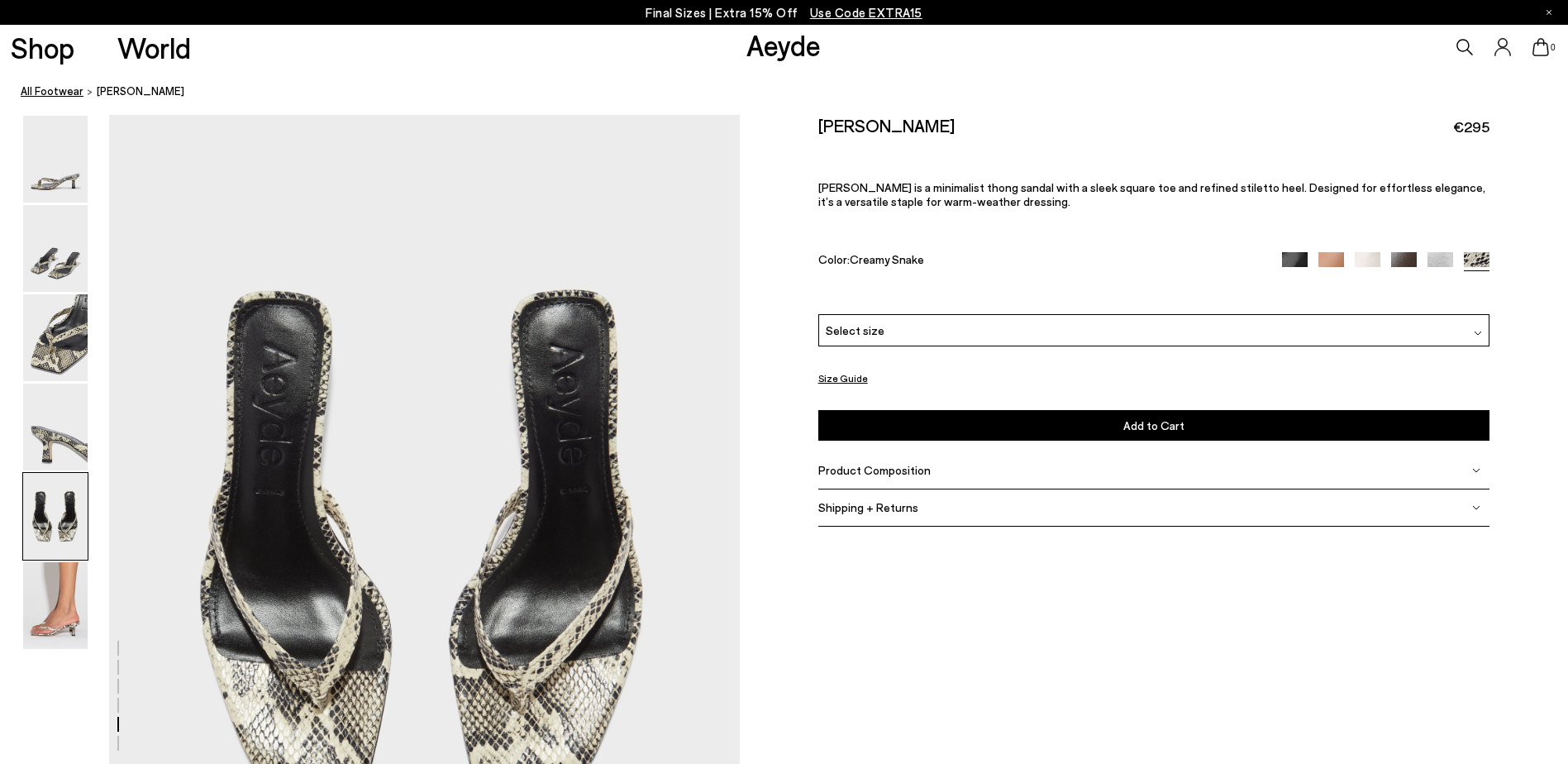
click at [56, 91] on link "All Footwear" at bounding box center [52, 91] width 63 height 18
